Goal: Book appointment/travel/reservation

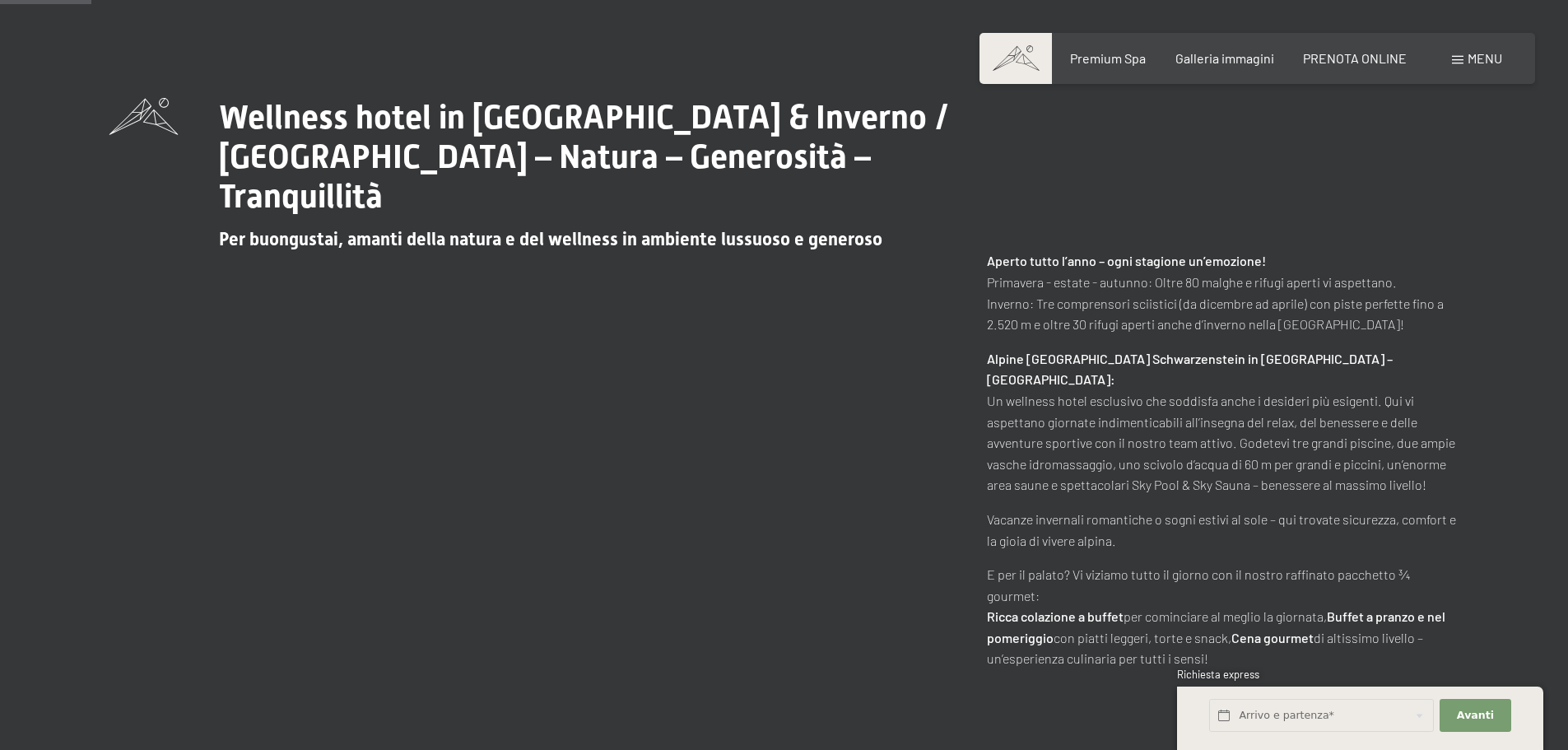
scroll to position [906, 0]
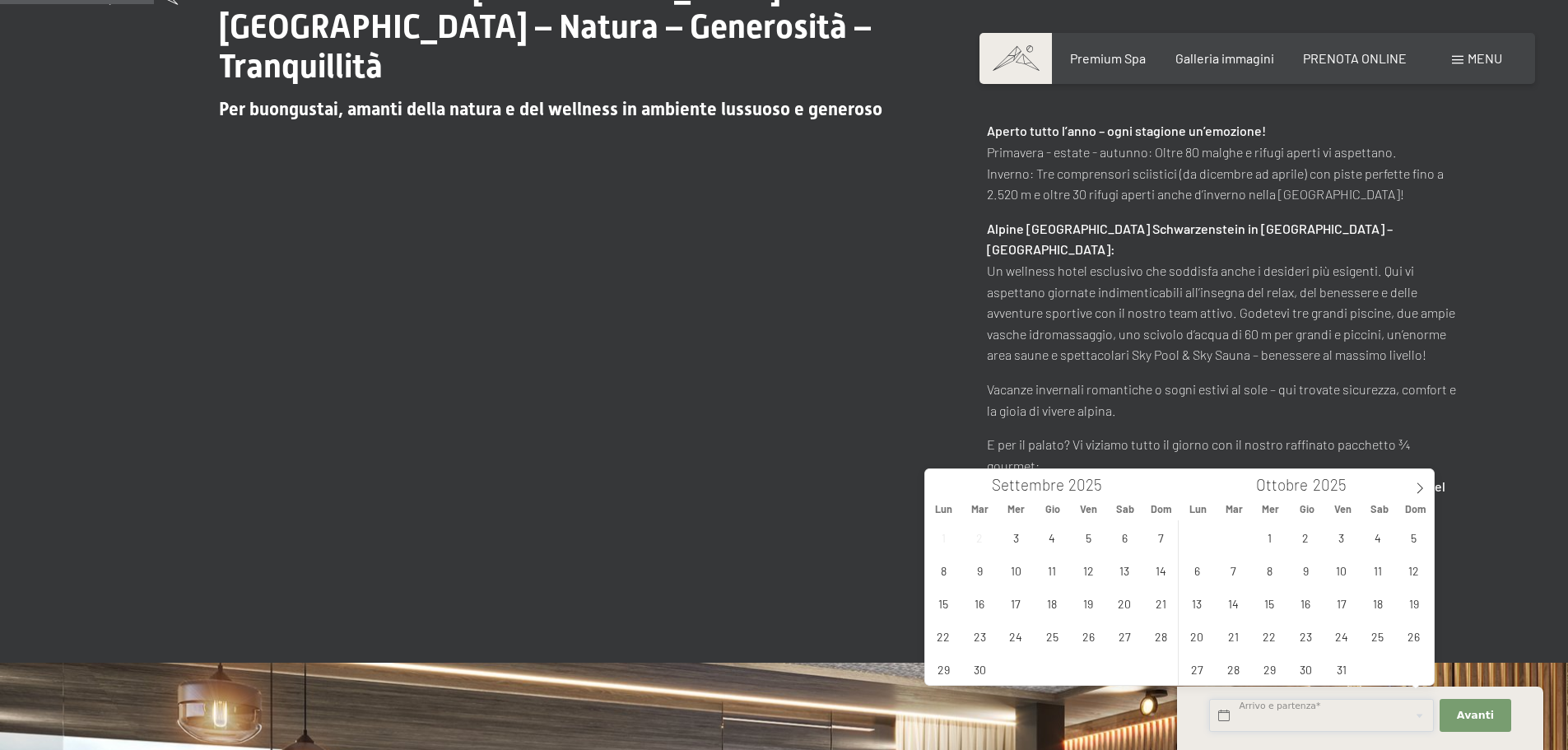
click at [1293, 699] on input "text" at bounding box center [1321, 716] width 225 height 34
click at [1420, 487] on icon at bounding box center [1420, 488] width 12 height 12
click at [1339, 676] on span "28" at bounding box center [1341, 669] width 32 height 32
click at [1411, 663] on span "30" at bounding box center [1413, 669] width 32 height 32
type input "[DATE] - [DATE]"
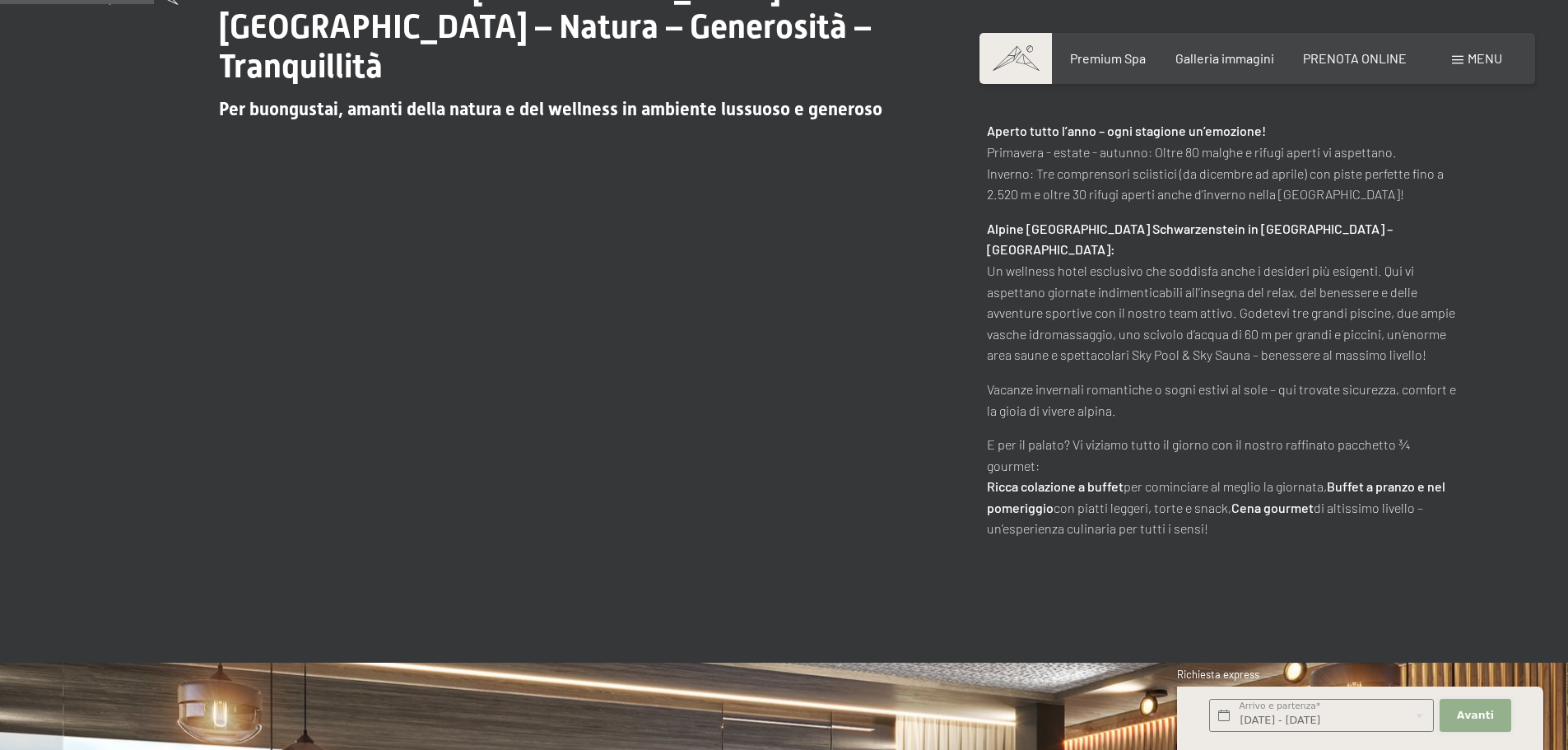
scroll to position [0, 0]
click at [1484, 705] on button "Avanti Nascondere i campi dell'indirizzo" at bounding box center [1475, 716] width 70 height 34
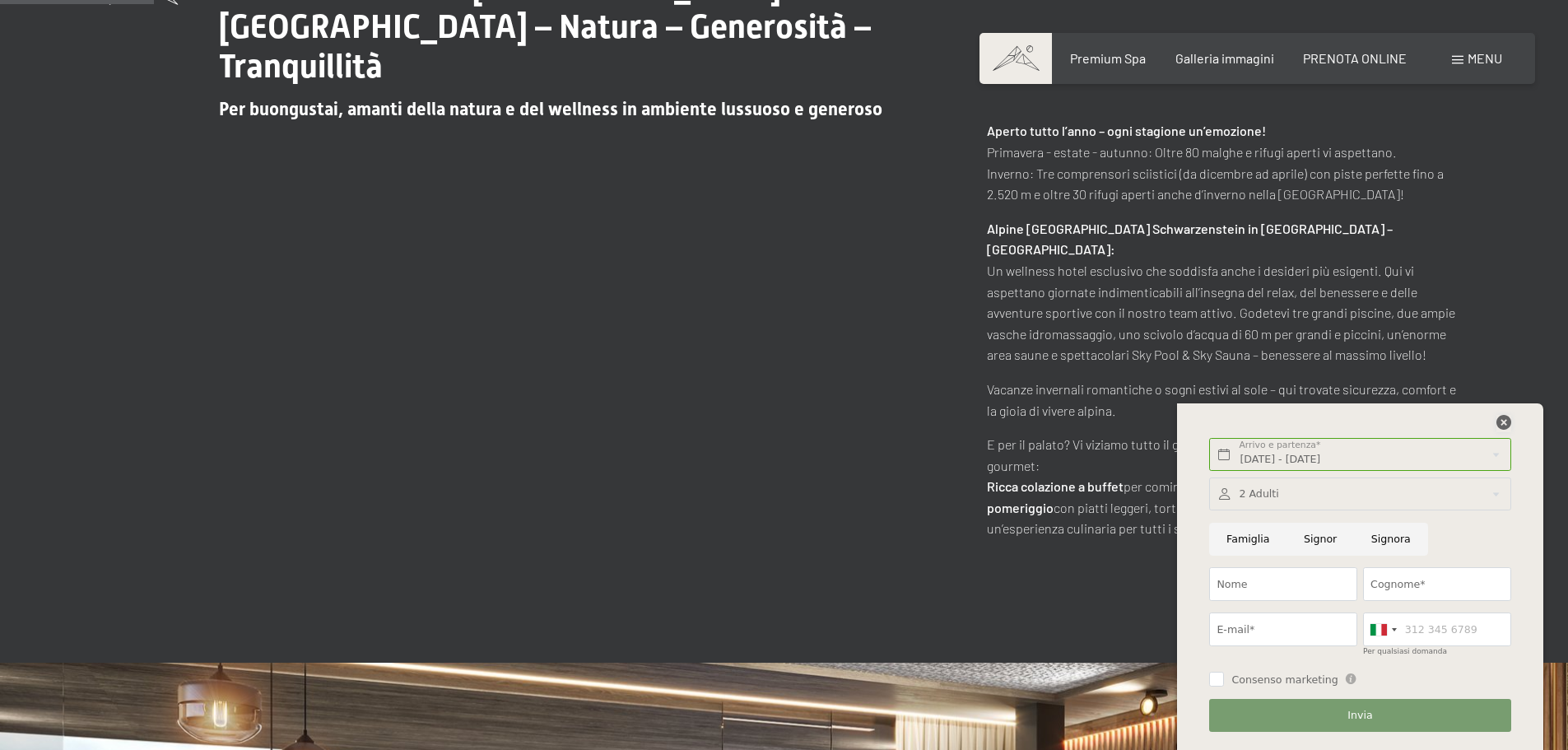
click at [1497, 426] on icon at bounding box center [1504, 422] width 15 height 15
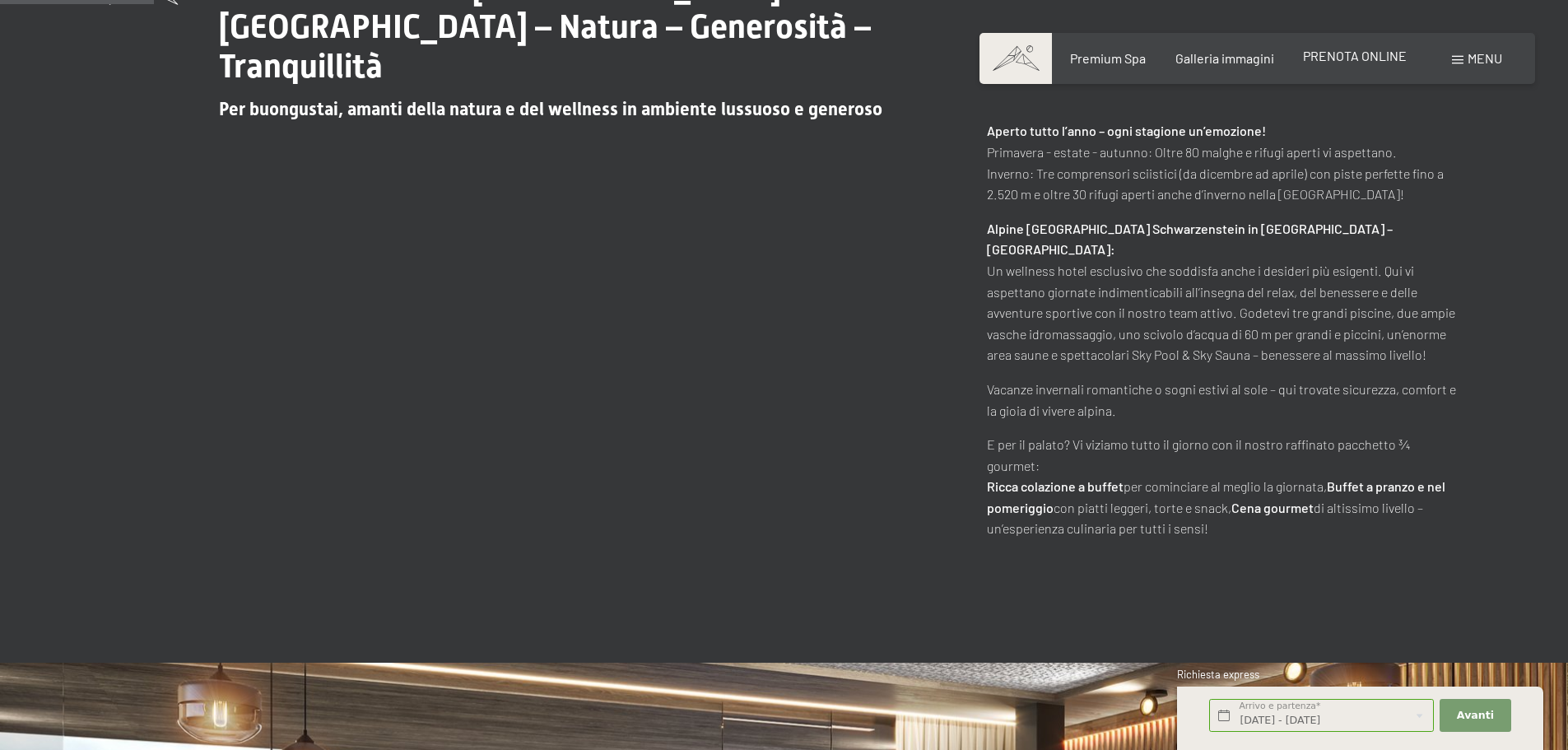
click at [1374, 54] on span "PRENOTA ONLINE" at bounding box center [1355, 55] width 104 height 16
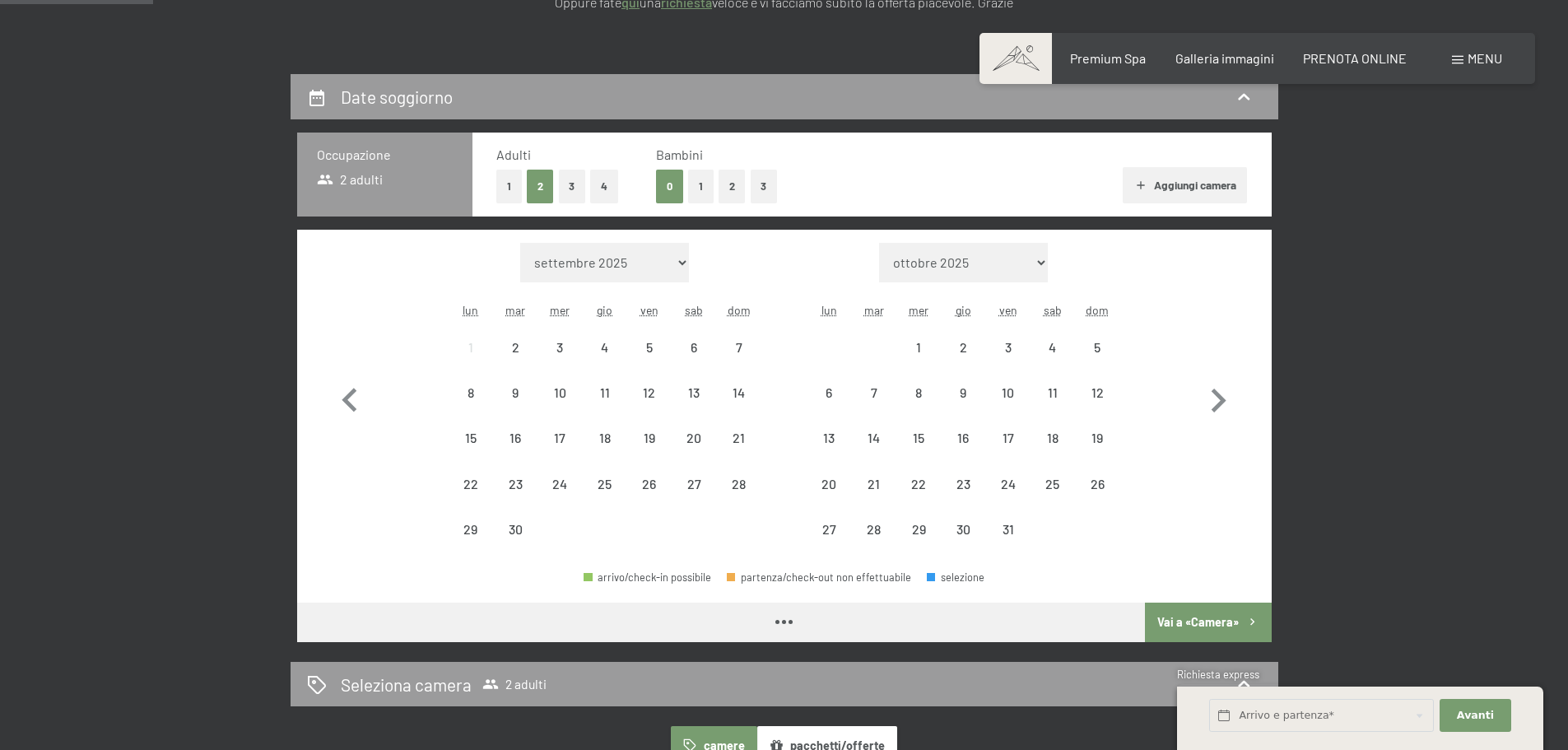
scroll to position [412, 0]
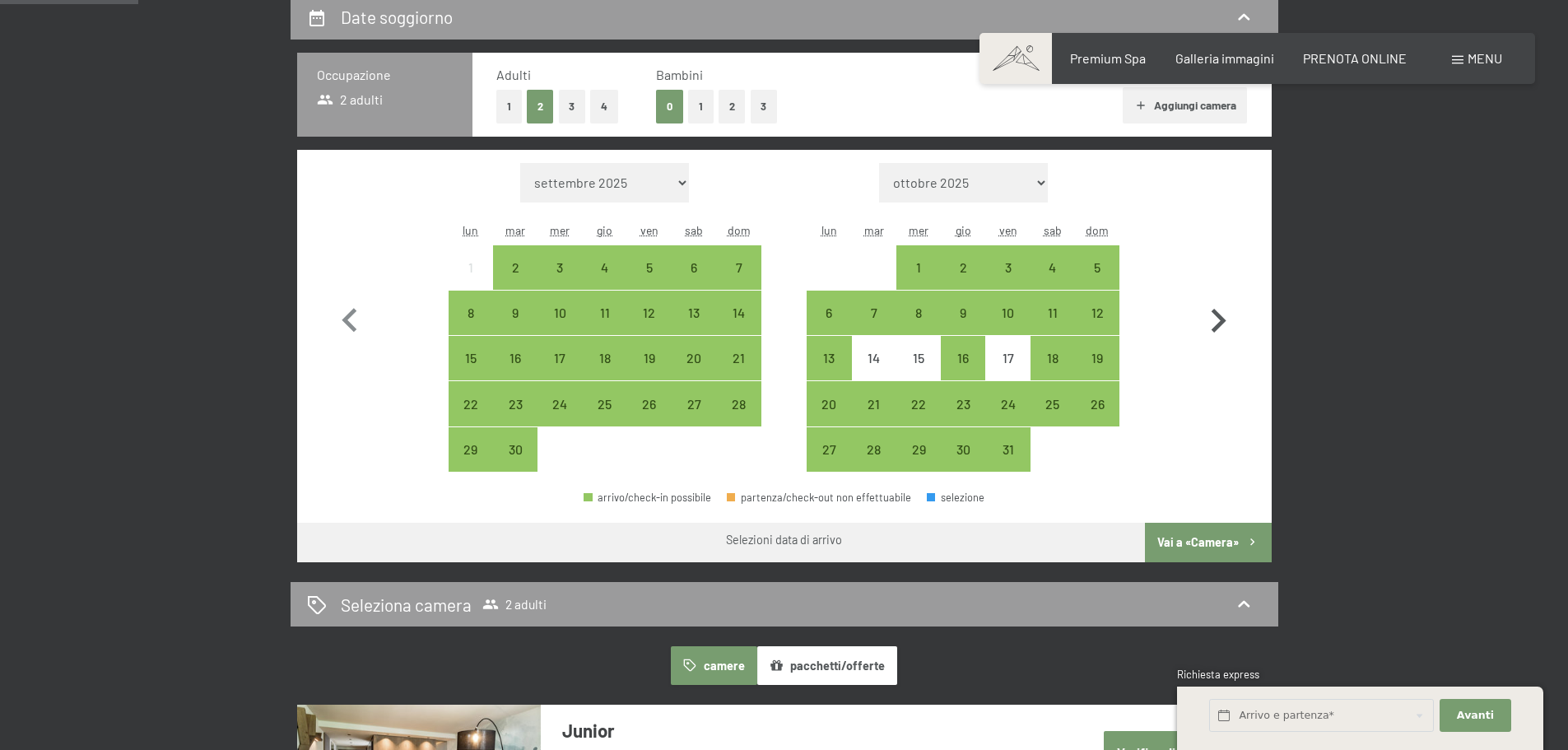
click at [1222, 323] on icon "button" at bounding box center [1218, 321] width 15 height 24
select select "2025-10-01"
select select "2025-11-01"
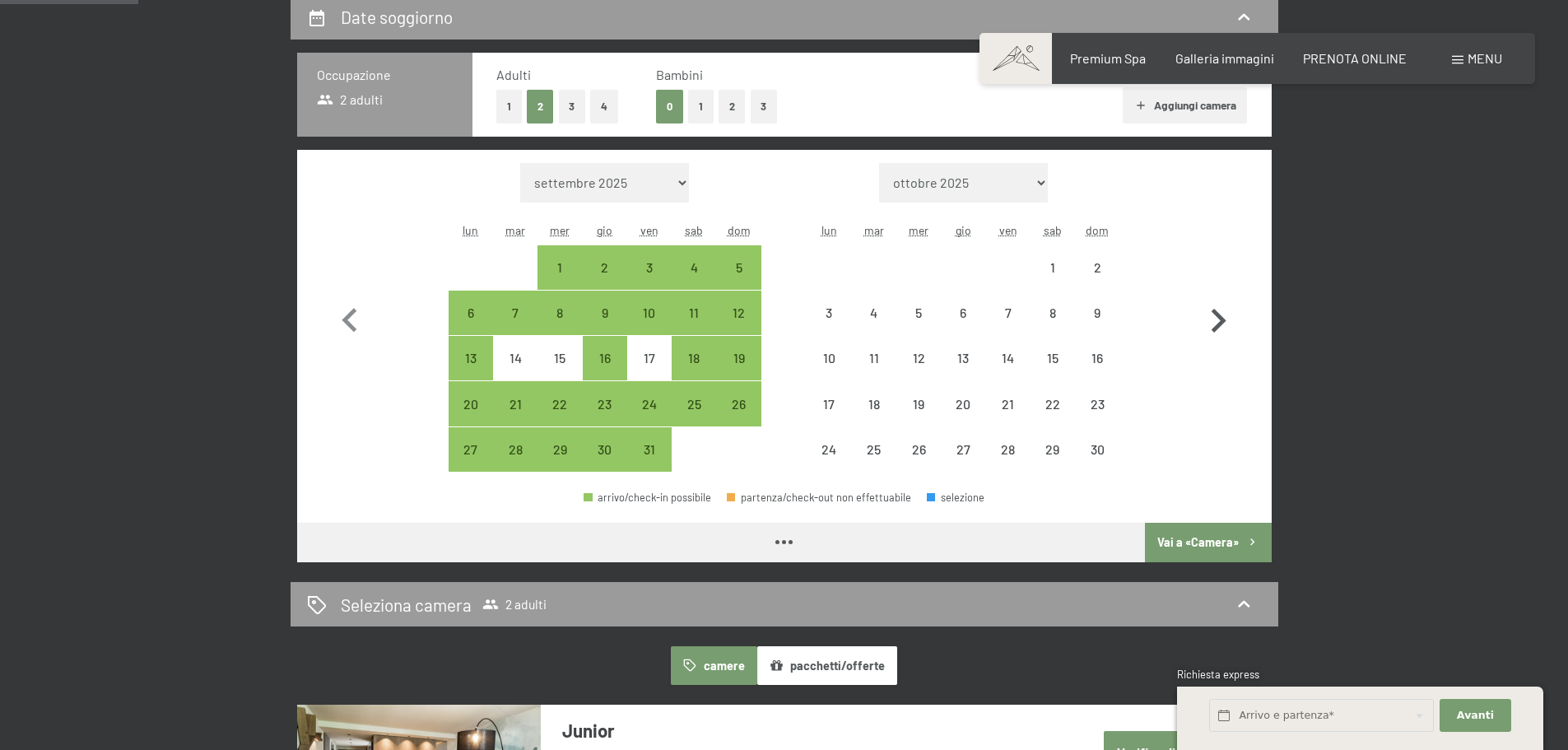
select select "2025-10-01"
select select "2025-11-01"
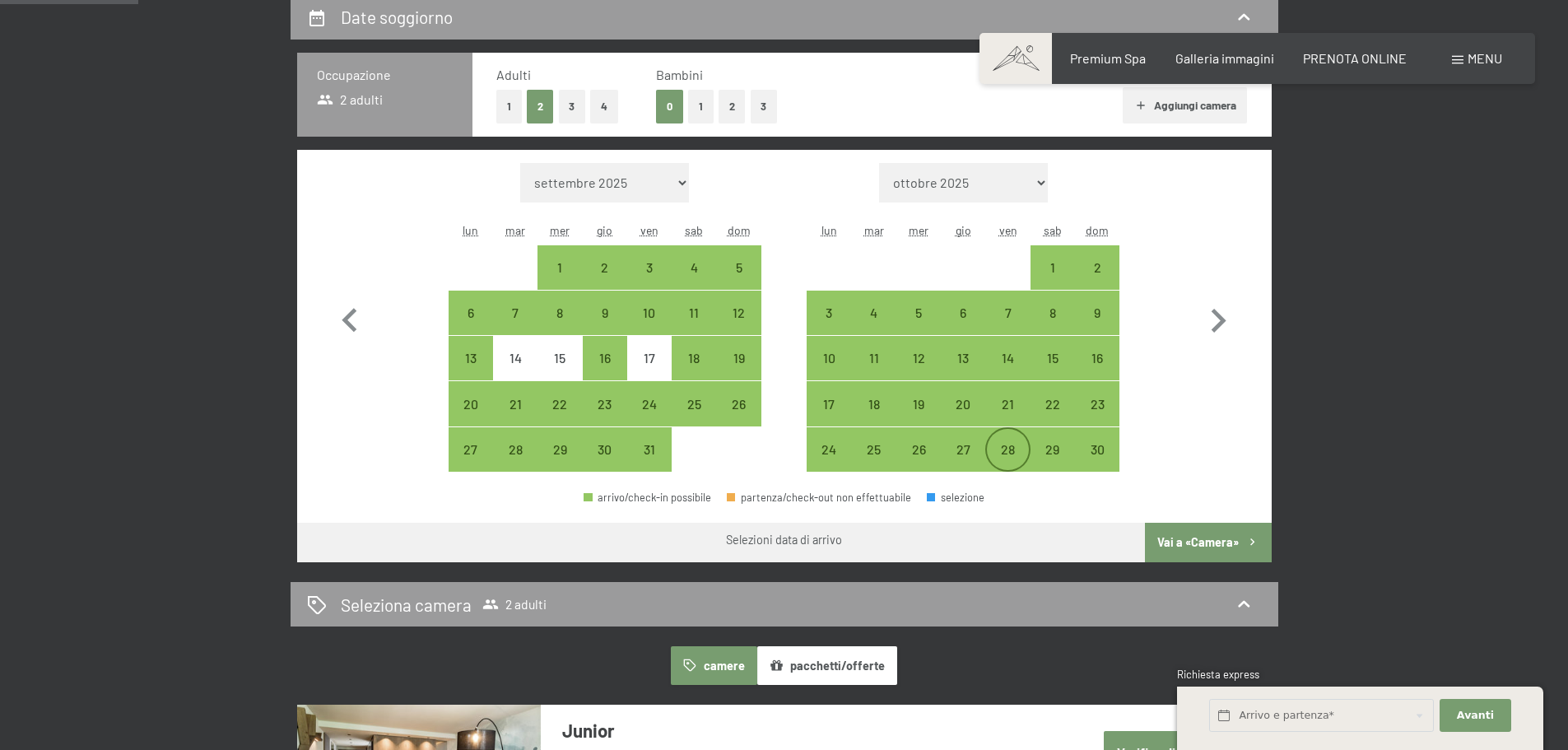
click at [1017, 447] on div "28" at bounding box center [1008, 464] width 42 height 42
select select "2025-10-01"
select select "2025-11-01"
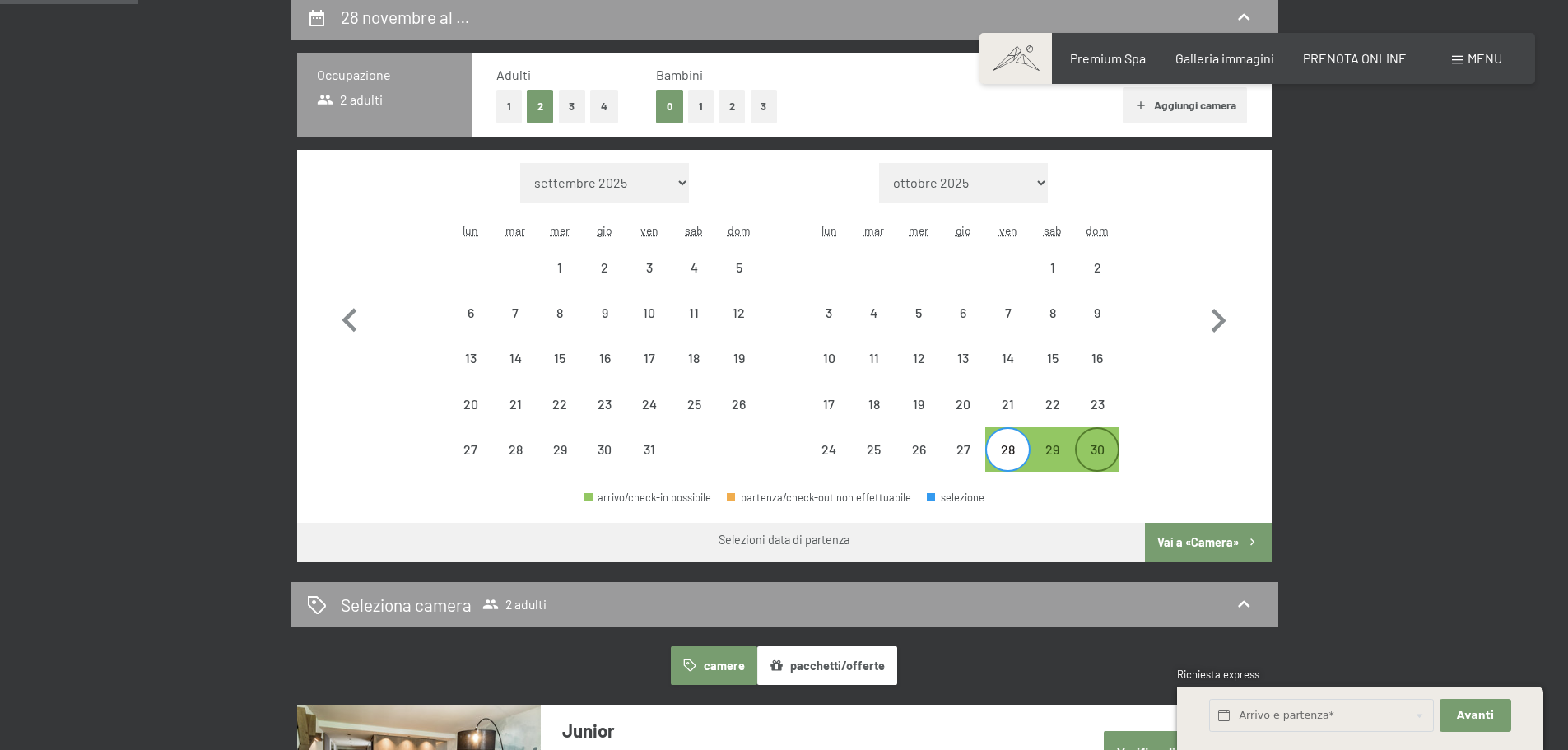
click at [1113, 446] on div "30" at bounding box center [1098, 464] width 42 height 42
select select "2025-10-01"
select select "2025-11-01"
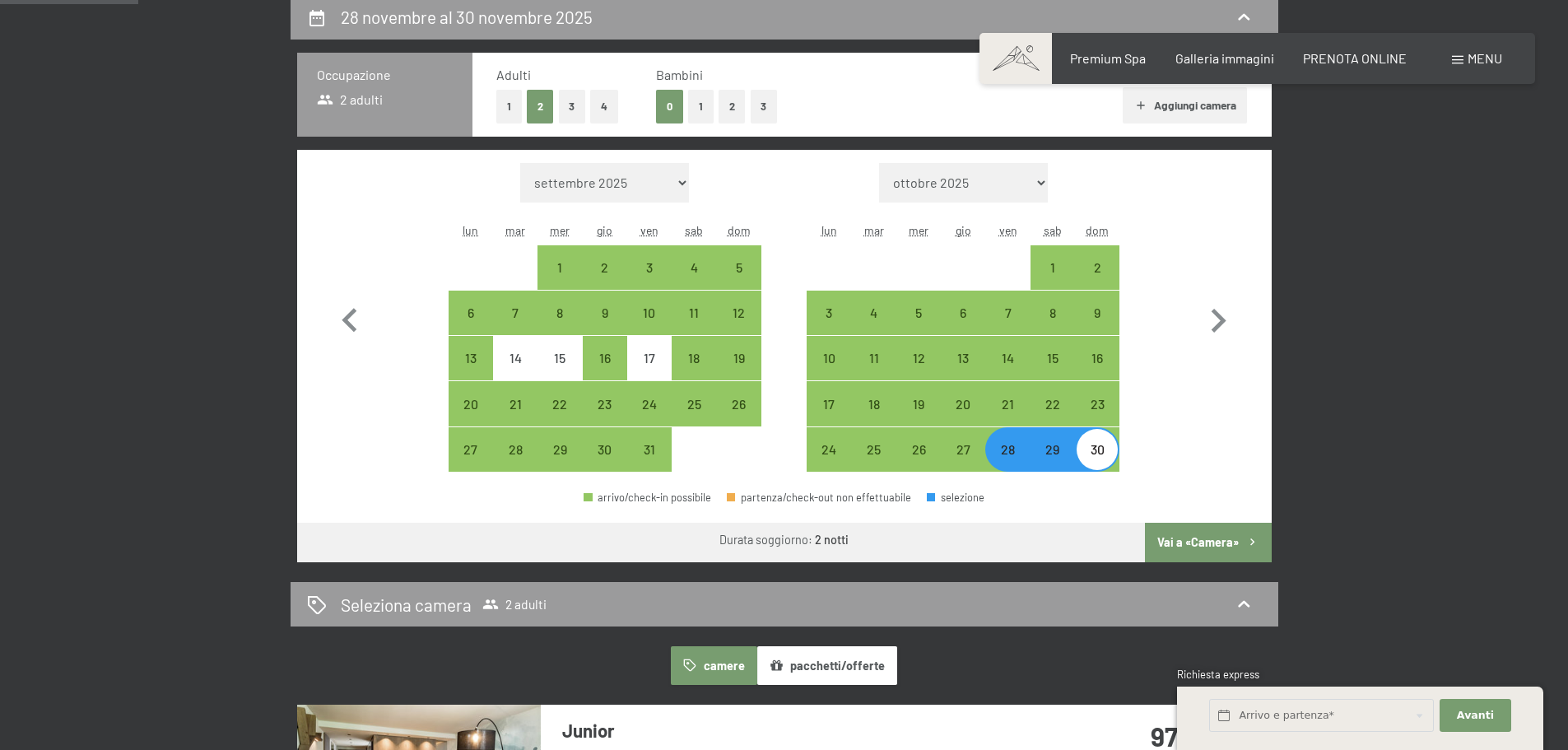
click at [1224, 554] on button "Vai a «Camera»" at bounding box center [1207, 543] width 126 height 40
select select "2025-10-01"
select select "2025-11-01"
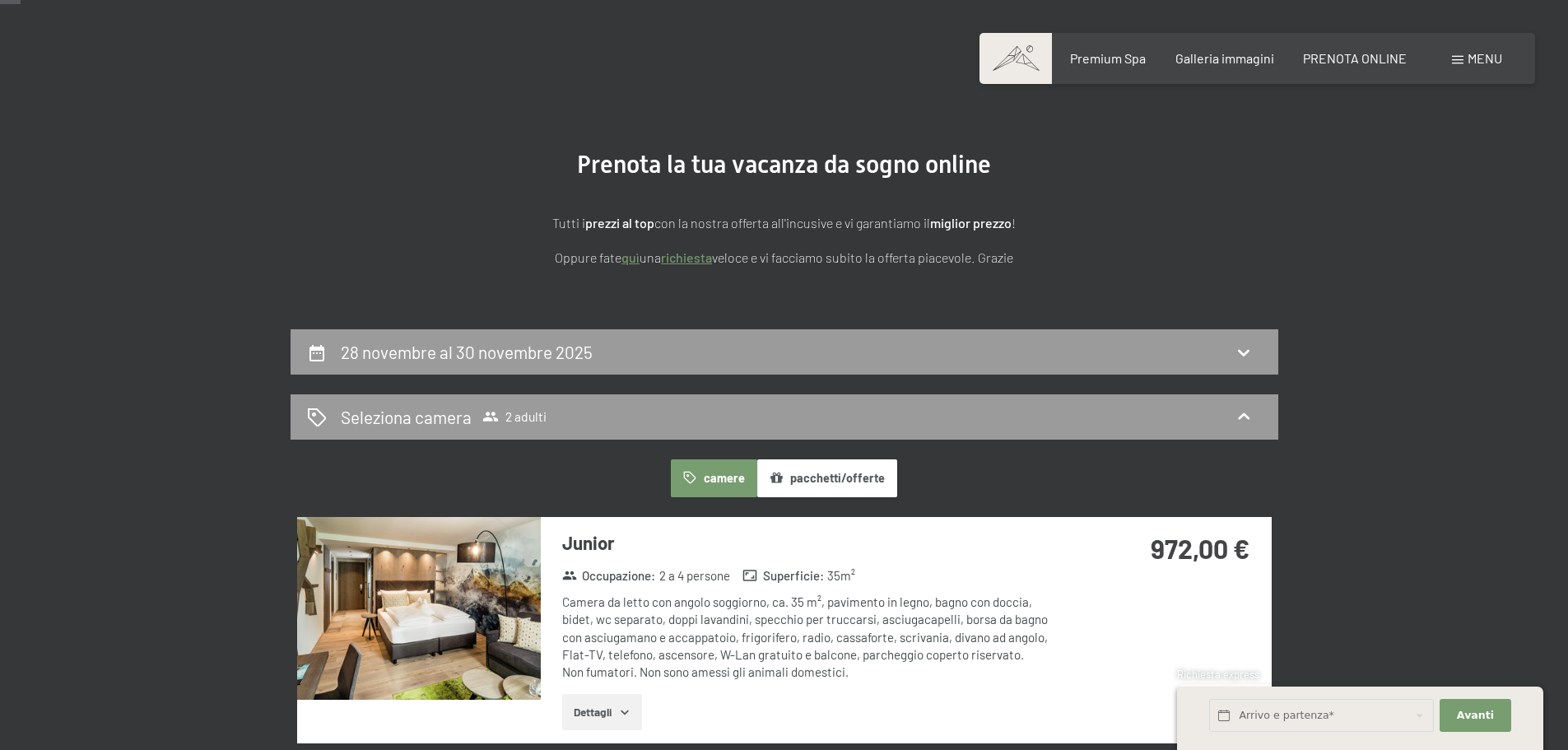
scroll to position [0, 0]
